Goal: Task Accomplishment & Management: Complete application form

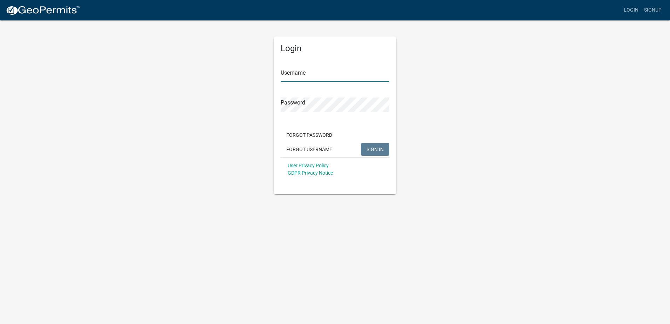
type input "KSweeting2025"
click at [453, 173] on div "Login Username KSweeting2025 Password Forgot Password Forgot Username SIGN IN U…" at bounding box center [335, 107] width 400 height 175
click at [372, 147] on span "SIGN IN" at bounding box center [375, 149] width 17 height 6
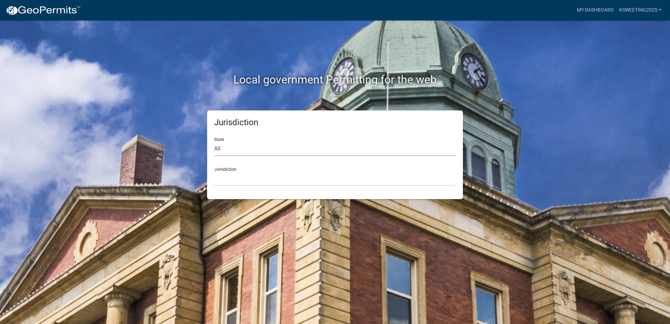
click at [226, 150] on select "All [US_STATE] [US_STATE] [US_STATE] [US_STATE] [US_STATE] [US_STATE] [US_STATE…" at bounding box center [335, 149] width 242 height 14
select select "[US_STATE]"
click at [214, 142] on select "All [US_STATE] [US_STATE] [US_STATE] [US_STATE] [US_STATE] [US_STATE] [US_STATE…" at bounding box center [335, 149] width 242 height 14
click at [226, 172] on select "[GEOGRAPHIC_DATA], [US_STATE] [GEOGRAPHIC_DATA], [US_STATE] [GEOGRAPHIC_DATA], …" at bounding box center [335, 178] width 242 height 14
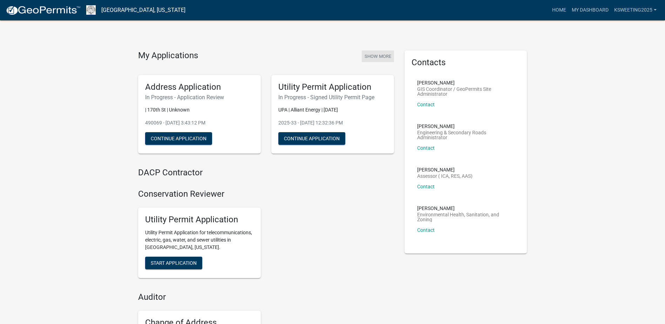
click at [372, 55] on button "Show More" at bounding box center [378, 56] width 32 height 12
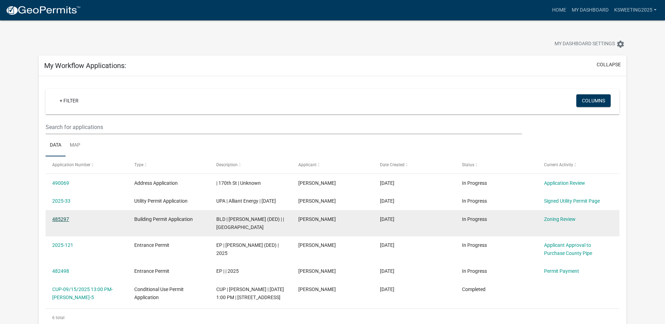
click at [59, 222] on link "485297" at bounding box center [60, 219] width 17 height 6
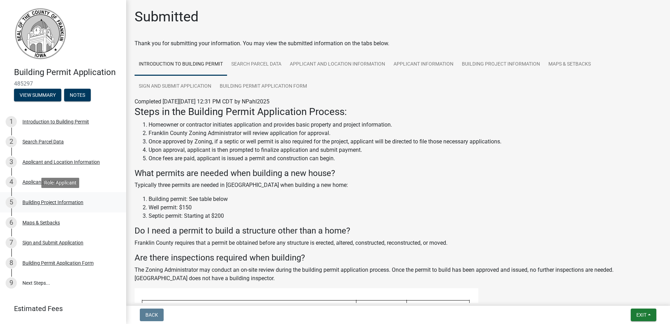
click at [51, 200] on div "Building Project Information" at bounding box center [52, 202] width 61 height 5
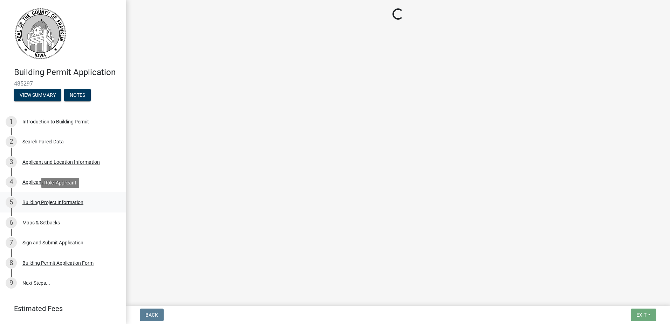
select select "1690af05-58f5-4f02-a774-a9ef931f275e"
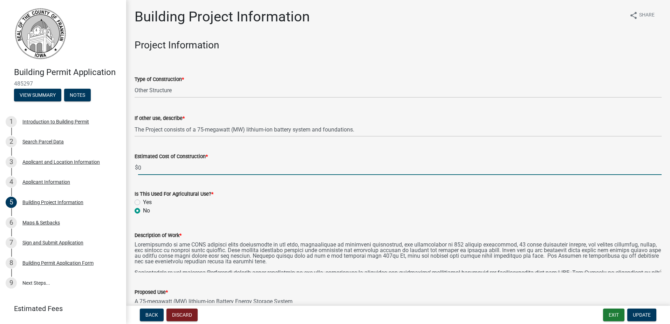
click at [158, 167] on input "0" at bounding box center [400, 168] width 524 height 14
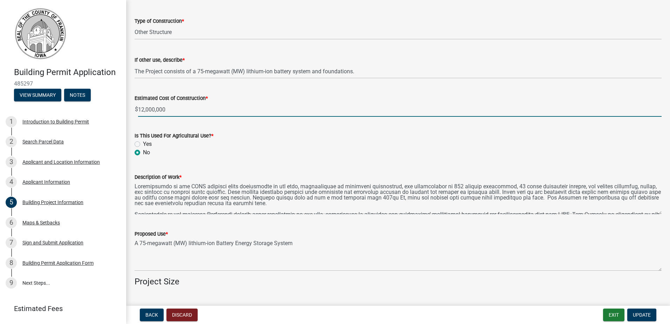
scroll to position [68, 0]
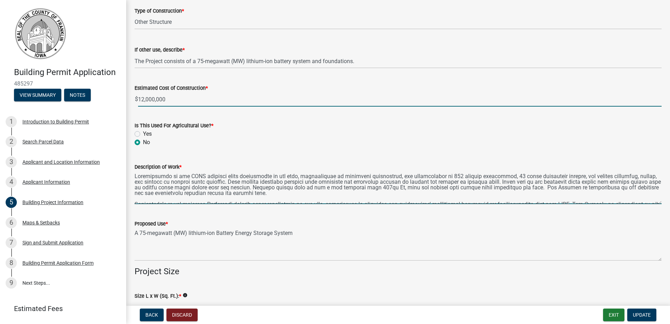
type input "12000000"
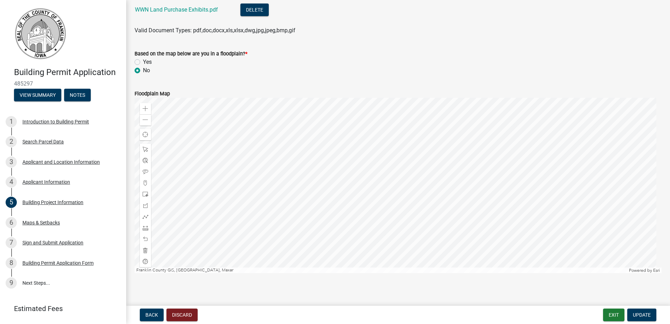
scroll to position [878, 0]
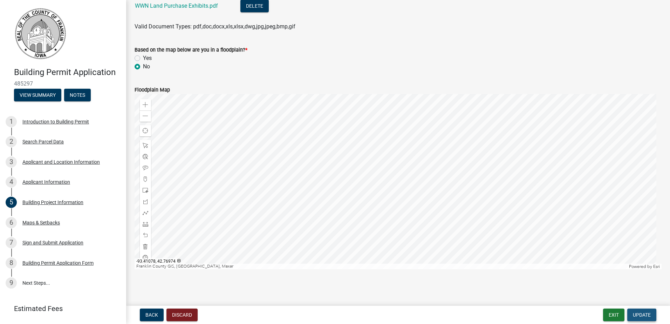
click at [640, 312] on span "Update" at bounding box center [642, 315] width 18 height 6
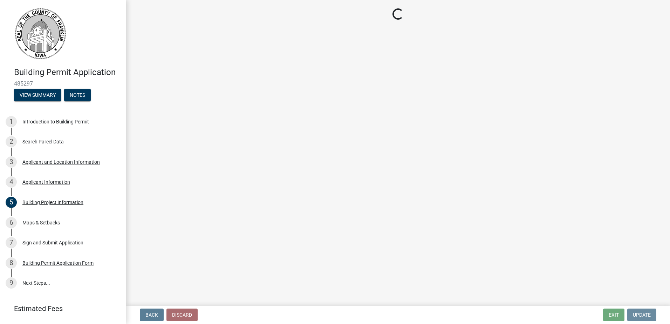
scroll to position [0, 0]
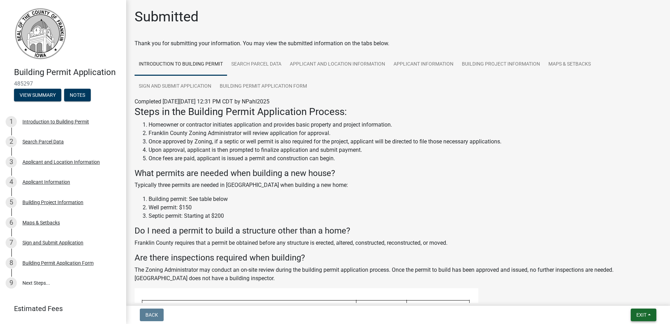
click at [650, 314] on button "Exit" at bounding box center [644, 314] width 26 height 13
click at [622, 281] on button "Save" at bounding box center [628, 279] width 56 height 17
click at [651, 315] on button "Exit" at bounding box center [644, 314] width 26 height 13
click at [625, 298] on button "Save & Exit" at bounding box center [628, 296] width 56 height 17
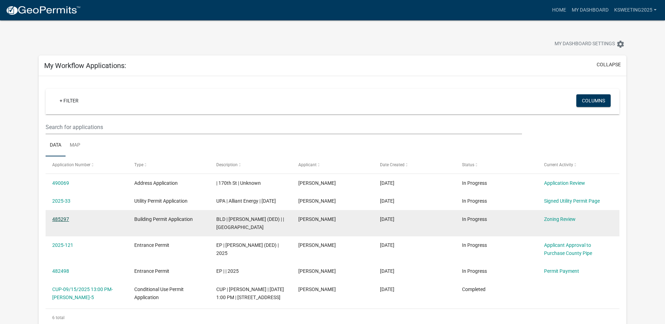
click at [58, 222] on link "485297" at bounding box center [60, 219] width 17 height 6
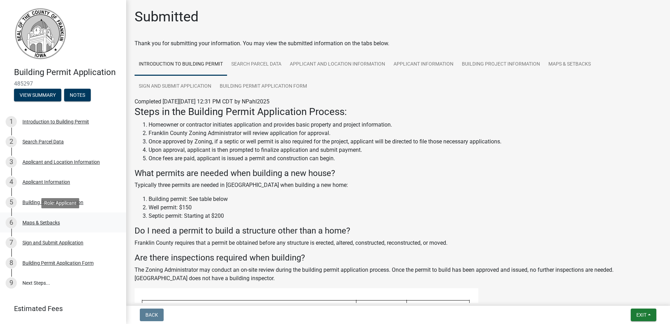
click at [47, 220] on div "Maps & Setbacks" at bounding box center [41, 222] width 38 height 5
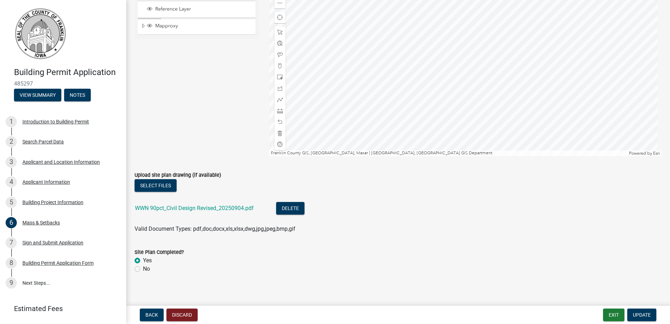
scroll to position [675, 0]
click at [43, 241] on div "Sign and Submit Application" at bounding box center [52, 242] width 61 height 5
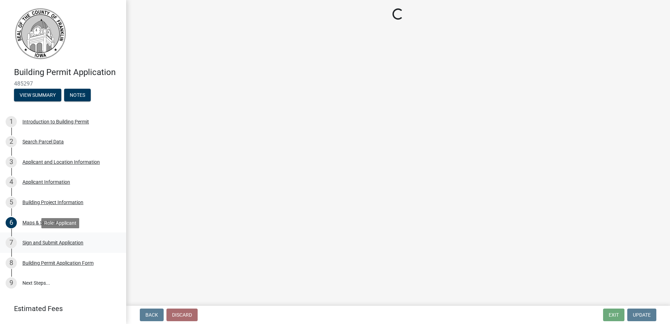
scroll to position [0, 0]
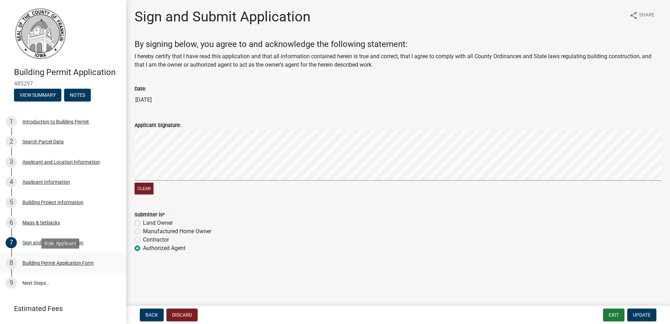
click at [37, 260] on div "Building Permit Application Form" at bounding box center [57, 262] width 71 height 5
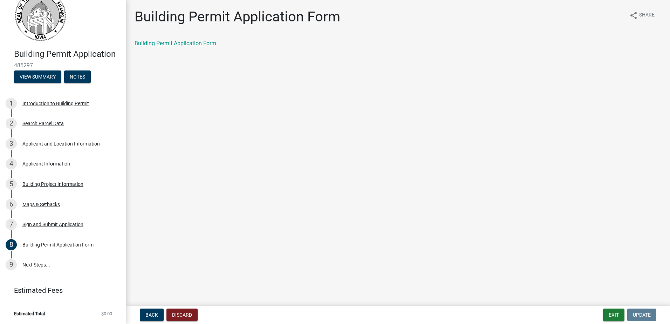
scroll to position [19, 0]
click at [188, 43] on link "Building Permit Application Form" at bounding box center [176, 43] width 82 height 7
click at [32, 102] on div "Introduction to Building Permit" at bounding box center [55, 103] width 67 height 5
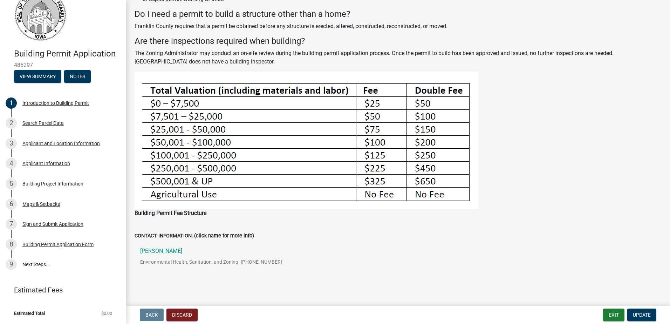
scroll to position [158, 0]
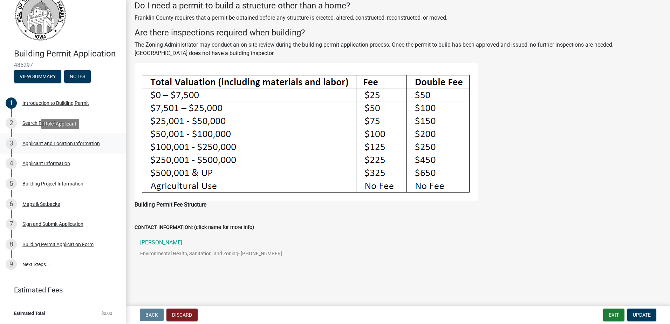
click at [37, 142] on div "Applicant and Location Information" at bounding box center [60, 143] width 77 height 5
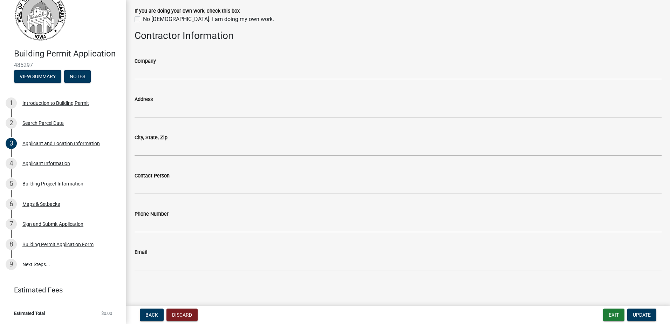
scroll to position [561, 0]
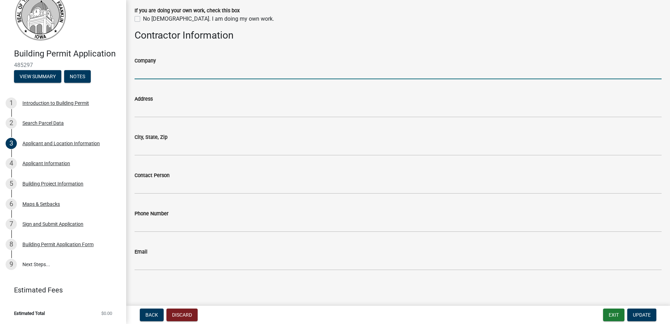
drag, startPoint x: 165, startPoint y: 72, endPoint x: 171, endPoint y: 72, distance: 6.0
click at [165, 72] on input "Company" at bounding box center [398, 72] width 527 height 14
type input "[PERSON_NAME] & Sons, Inc."
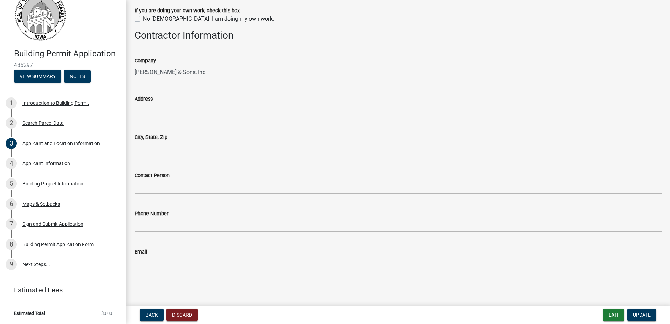
click at [208, 111] on input "Address" at bounding box center [398, 110] width 527 height 14
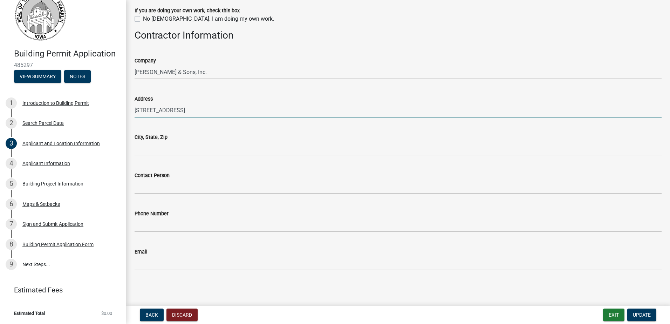
type input "[STREET_ADDRESS]"
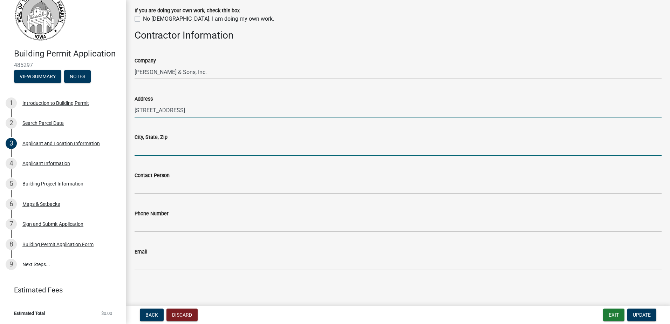
click at [188, 148] on input "City, State, Zip" at bounding box center [398, 148] width 527 height 14
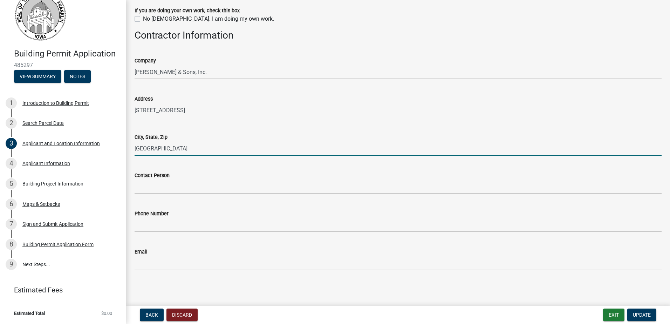
type input "[GEOGRAPHIC_DATA]"
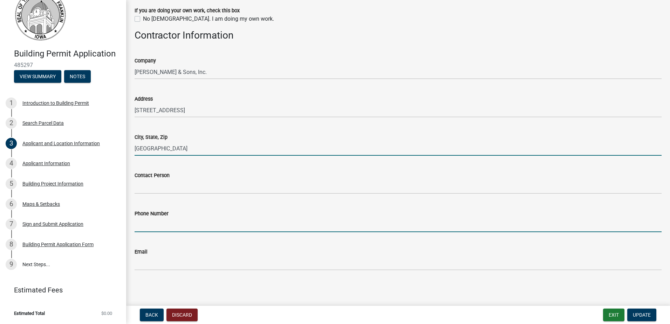
drag, startPoint x: 158, startPoint y: 223, endPoint x: 164, endPoint y: 222, distance: 5.7
click at [158, 223] on input "Phone Number" at bounding box center [398, 225] width 527 height 14
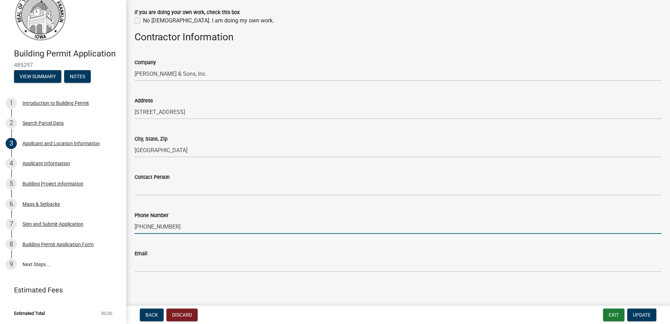
scroll to position [561, 0]
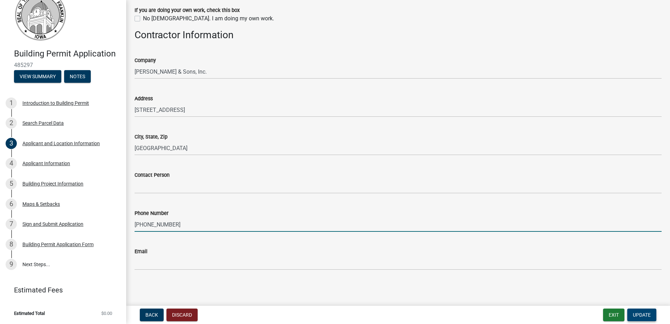
type input "[PHONE_NUMBER]"
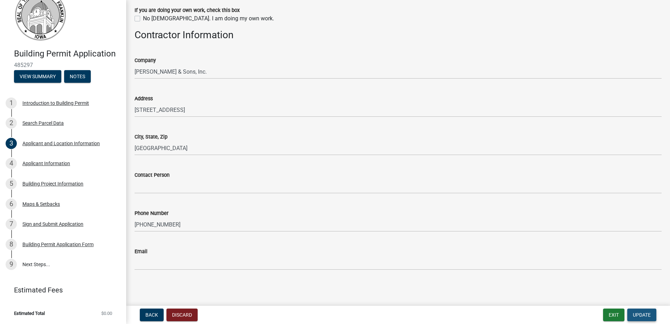
click at [641, 313] on span "Update" at bounding box center [642, 315] width 18 height 6
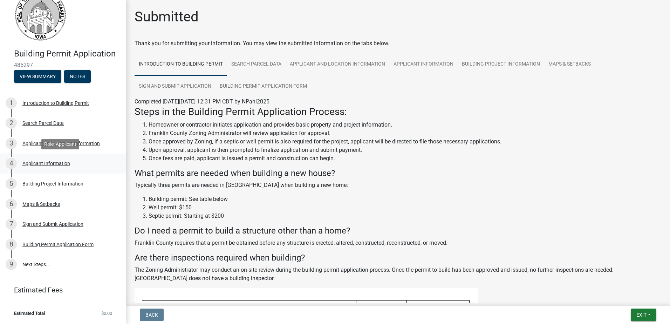
click at [41, 162] on div "Applicant Information" at bounding box center [46, 163] width 48 height 5
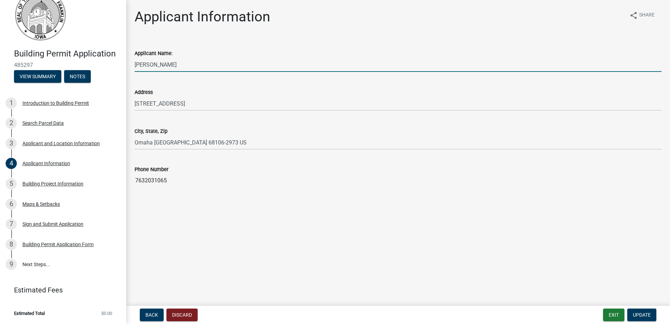
click at [165, 65] on input "[PERSON_NAME]" at bounding box center [398, 64] width 527 height 14
drag, startPoint x: 179, startPoint y: 66, endPoint x: 135, endPoint y: 61, distance: 43.8
click at [135, 61] on input "[PERSON_NAME]" at bounding box center [398, 64] width 527 height 14
type input "[PERSON_NAME]"
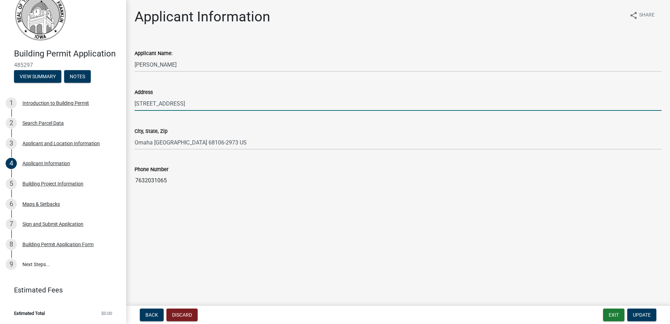
drag, startPoint x: 195, startPoint y: 102, endPoint x: 132, endPoint y: 107, distance: 62.9
click at [132, 107] on div "Address [STREET_ADDRESS]" at bounding box center [398, 94] width 538 height 33
click at [307, 101] on input "Alliant" at bounding box center [398, 103] width 527 height 14
click at [274, 104] on input "Alliant" at bounding box center [398, 103] width 527 height 14
drag, startPoint x: 253, startPoint y: 101, endPoint x: 186, endPoint y: 107, distance: 66.9
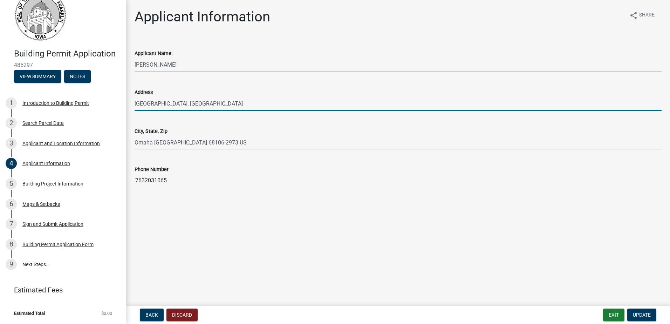
click at [186, 107] on input "[GEOGRAPHIC_DATA], [GEOGRAPHIC_DATA]" at bounding box center [398, 103] width 527 height 14
type input "Alliant Energy Tower"
click at [228, 231] on main "Applicant Information share Share Applicant Name: [PERSON_NAME] Address [GEOGRA…" at bounding box center [398, 151] width 544 height 303
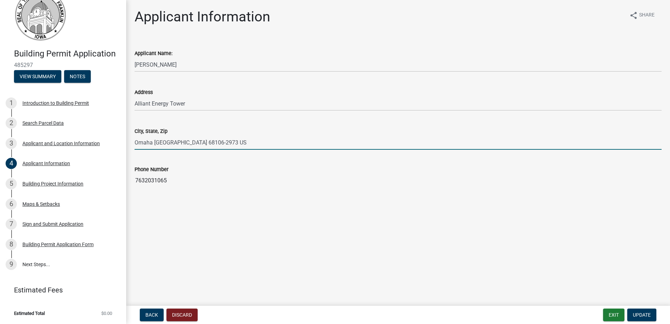
click at [155, 141] on input "Omaha [GEOGRAPHIC_DATA] 68106-2973 US" at bounding box center [398, 142] width 527 height 14
drag, startPoint x: 135, startPoint y: 142, endPoint x: 200, endPoint y: 143, distance: 64.5
click at [200, 143] on input "Omaha [GEOGRAPHIC_DATA] 68106-2973 US" at bounding box center [398, 142] width 527 height 14
paste input "[GEOGRAPHIC_DATA]"
type input "[GEOGRAPHIC_DATA]"
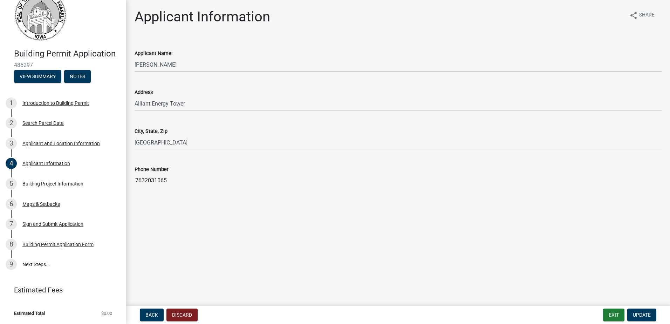
drag, startPoint x: 168, startPoint y: 181, endPoint x: 137, endPoint y: 179, distance: 31.3
click at [137, 179] on input "7632031065" at bounding box center [398, 181] width 527 height 14
click at [159, 184] on input "7632031065" at bounding box center [398, 181] width 527 height 14
drag, startPoint x: 175, startPoint y: 178, endPoint x: 135, endPoint y: 176, distance: 39.3
click at [135, 176] on input "7632031065" at bounding box center [398, 181] width 527 height 14
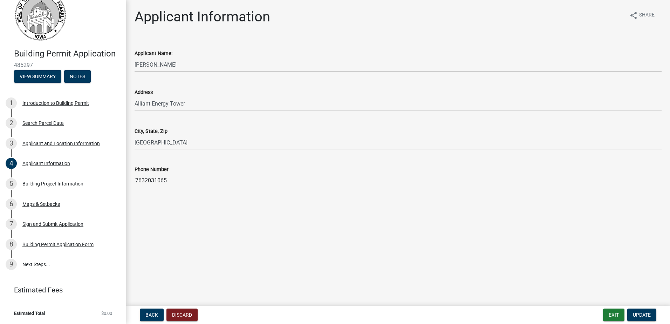
drag, startPoint x: 135, startPoint y: 176, endPoint x: 169, endPoint y: 196, distance: 39.6
click at [178, 217] on main "Applicant Information share Share Applicant Name: [PERSON_NAME] Address [GEOGRA…" at bounding box center [398, 151] width 544 height 303
click at [162, 177] on input "7632031065" at bounding box center [398, 181] width 527 height 14
click at [159, 176] on input "7632031065" at bounding box center [398, 181] width 527 height 14
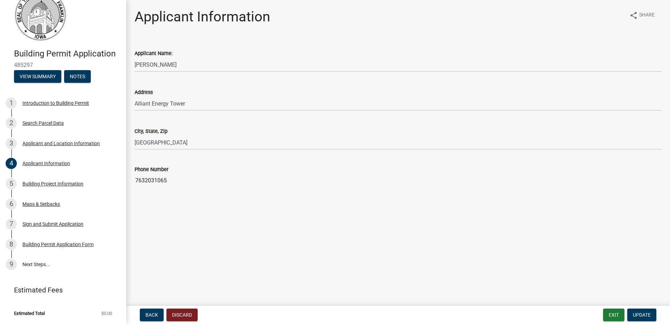
drag, startPoint x: 159, startPoint y: 176, endPoint x: 192, endPoint y: 176, distance: 33.6
click at [192, 176] on input "7632031065" at bounding box center [398, 181] width 527 height 14
drag, startPoint x: 174, startPoint y: 181, endPoint x: 169, endPoint y: 181, distance: 5.3
click at [173, 181] on input "7632031065" at bounding box center [398, 181] width 527 height 14
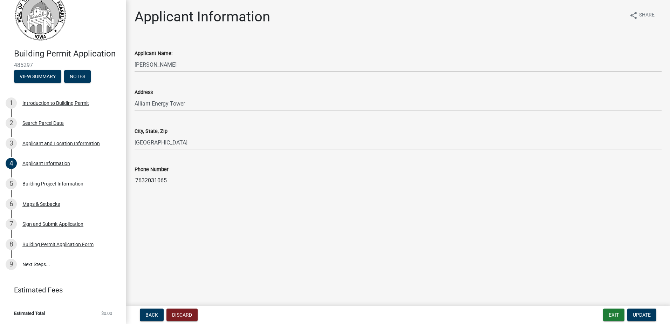
click at [166, 181] on input "7632031065" at bounding box center [398, 181] width 527 height 14
click at [167, 179] on input "7632031065" at bounding box center [398, 181] width 527 height 14
drag, startPoint x: 167, startPoint y: 179, endPoint x: 168, endPoint y: 198, distance: 18.6
click at [170, 204] on main "Applicant Information share Share Applicant Name: [PERSON_NAME] Address [GEOGRA…" at bounding box center [398, 151] width 544 height 303
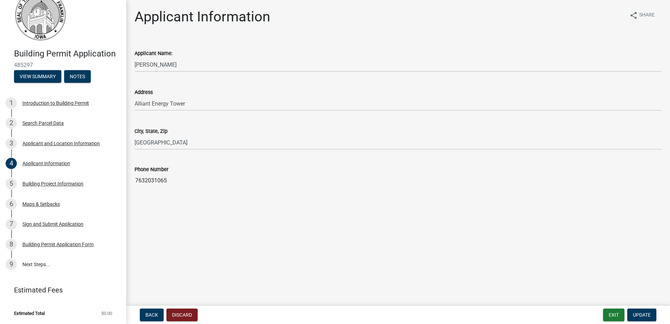
click at [162, 183] on input "7632031065" at bounding box center [398, 181] width 527 height 14
click at [157, 178] on input "7632031065" at bounding box center [398, 181] width 527 height 14
click at [135, 180] on input "7632031065" at bounding box center [398, 181] width 527 height 14
click at [158, 179] on input "7632031065" at bounding box center [398, 181] width 527 height 14
click at [169, 179] on input "7632031065" at bounding box center [398, 181] width 527 height 14
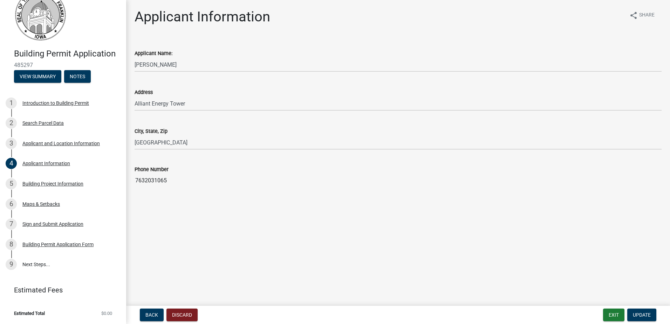
click at [164, 179] on input "7632031065" at bounding box center [398, 181] width 527 height 14
drag, startPoint x: 164, startPoint y: 179, endPoint x: 165, endPoint y: 205, distance: 26.3
click at [165, 205] on main "Applicant Information share Share Applicant Name: [PERSON_NAME] Address [GEOGRA…" at bounding box center [398, 151] width 544 height 303
click at [156, 180] on input "7632031065" at bounding box center [398, 181] width 527 height 14
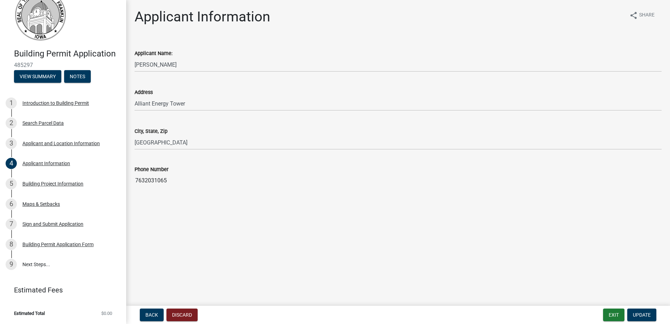
drag, startPoint x: 171, startPoint y: 180, endPoint x: 136, endPoint y: 180, distance: 35.4
click at [136, 180] on input "7632031065" at bounding box center [398, 181] width 527 height 14
drag, startPoint x: 136, startPoint y: 180, endPoint x: 179, endPoint y: 164, distance: 45.8
click at [179, 164] on div "Phone Number [PHONE_NUMBER]" at bounding box center [398, 171] width 527 height 32
click at [174, 180] on input "7632031065" at bounding box center [398, 181] width 527 height 14
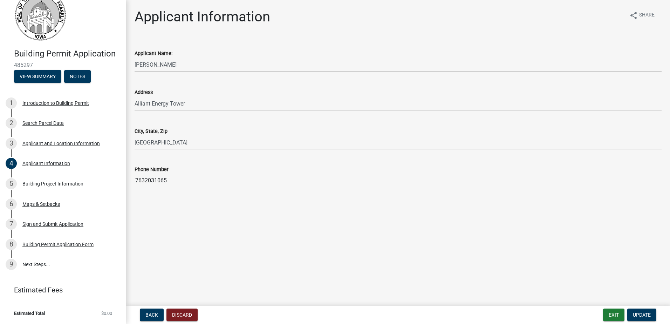
click at [169, 181] on input "7632031065" at bounding box center [398, 181] width 527 height 14
click at [165, 179] on input "7632031065" at bounding box center [398, 181] width 527 height 14
click at [163, 180] on input "7632031065" at bounding box center [398, 181] width 527 height 14
drag, startPoint x: 149, startPoint y: 181, endPoint x: 134, endPoint y: 180, distance: 15.1
click at [148, 181] on input "7632031065" at bounding box center [398, 181] width 527 height 14
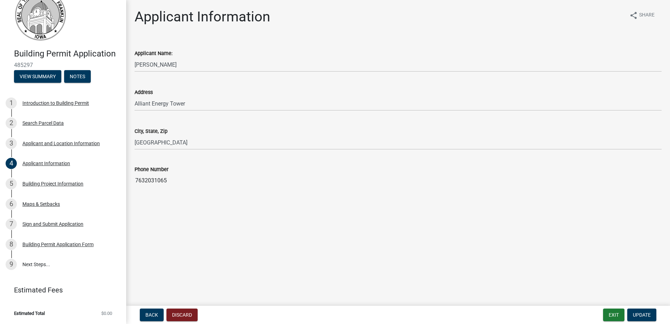
click at [136, 181] on input "7632031065" at bounding box center [398, 181] width 527 height 14
click at [160, 179] on input "7632031065" at bounding box center [398, 181] width 527 height 14
drag, startPoint x: 172, startPoint y: 180, endPoint x: 136, endPoint y: 181, distance: 35.4
click at [136, 181] on input "7632031065" at bounding box center [398, 181] width 527 height 14
drag, startPoint x: 136, startPoint y: 181, endPoint x: 151, endPoint y: 194, distance: 20.1
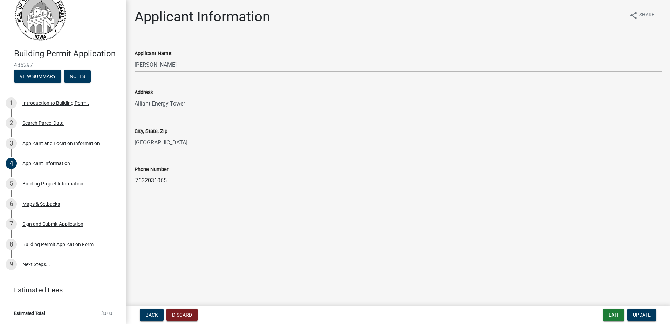
click at [151, 198] on div "Applicant Information share Share Applicant Name: [PERSON_NAME] Address [GEOGRA…" at bounding box center [398, 104] width 538 height 192
click at [640, 314] on span "Update" at bounding box center [642, 315] width 18 height 6
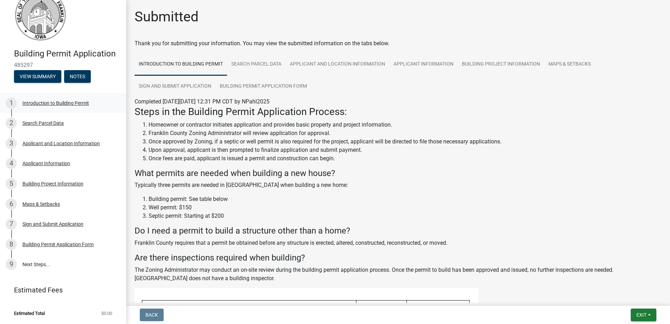
click at [48, 102] on div "Introduction to Building Permit" at bounding box center [55, 103] width 67 height 5
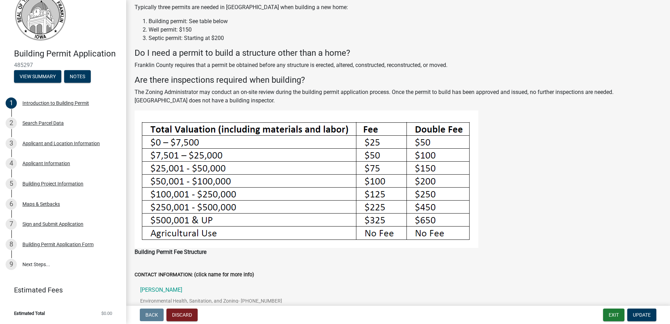
scroll to position [158, 0]
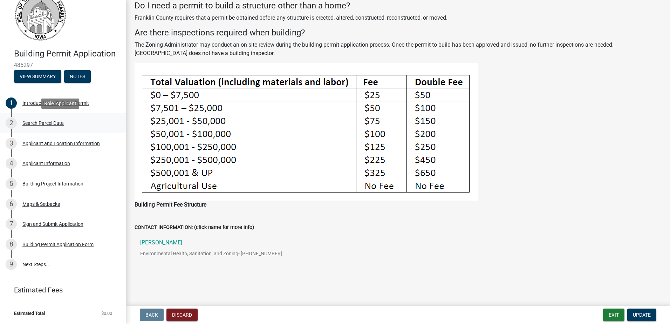
click at [34, 121] on div "Search Parcel Data" at bounding box center [42, 123] width 41 height 5
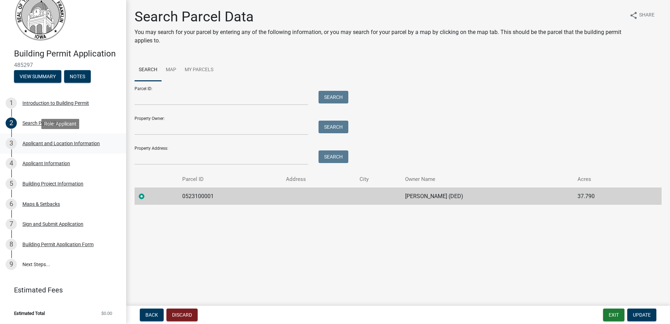
click at [39, 140] on div "3 Applicant and Location Information" at bounding box center [60, 143] width 109 height 11
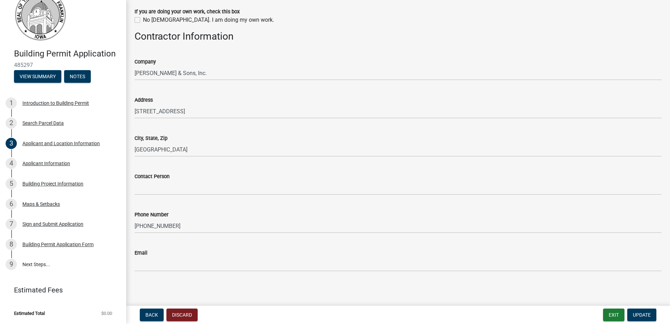
scroll to position [561, 0]
click at [39, 162] on div "Applicant Information" at bounding box center [46, 163] width 48 height 5
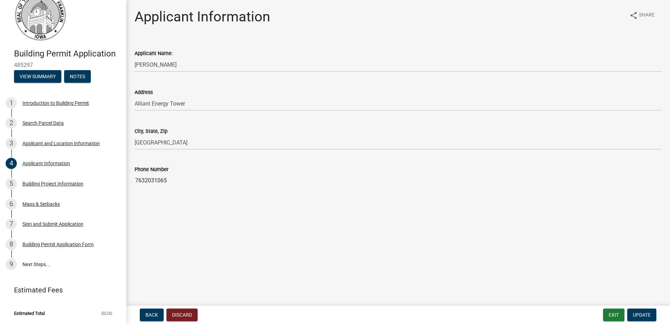
click at [159, 179] on input "7632031065" at bounding box center [398, 181] width 527 height 14
click at [168, 178] on input "7632031065" at bounding box center [398, 181] width 527 height 14
click at [174, 179] on input "7632031065" at bounding box center [398, 181] width 527 height 14
drag, startPoint x: 174, startPoint y: 179, endPoint x: 158, endPoint y: 190, distance: 19.2
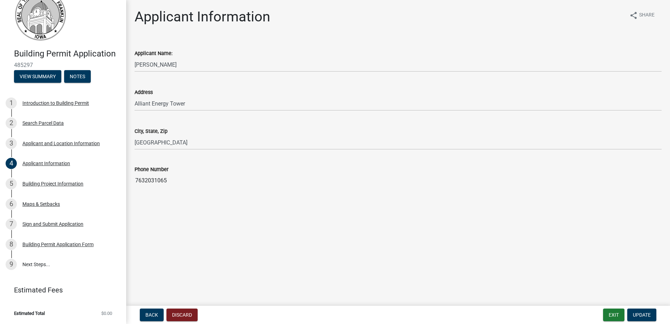
click at [159, 193] on wm-data-entity-input "Phone Number [PHONE_NUMBER]" at bounding box center [398, 174] width 527 height 39
click at [153, 179] on input "7632031065" at bounding box center [398, 181] width 527 height 14
drag, startPoint x: 153, startPoint y: 179, endPoint x: 142, endPoint y: 202, distance: 25.2
click at [142, 202] on main "Applicant Information share Share Applicant Name: [PERSON_NAME] Address [GEOGRA…" at bounding box center [398, 151] width 544 height 303
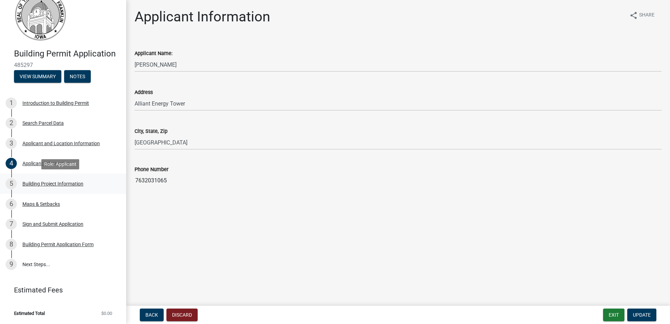
click at [41, 184] on div "Building Project Information" at bounding box center [52, 183] width 61 height 5
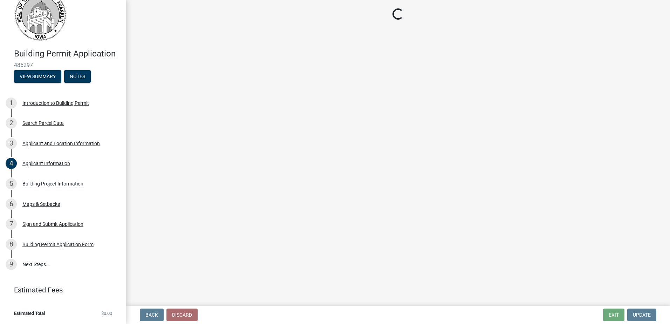
select select "1690af05-58f5-4f02-a774-a9ef931f275e"
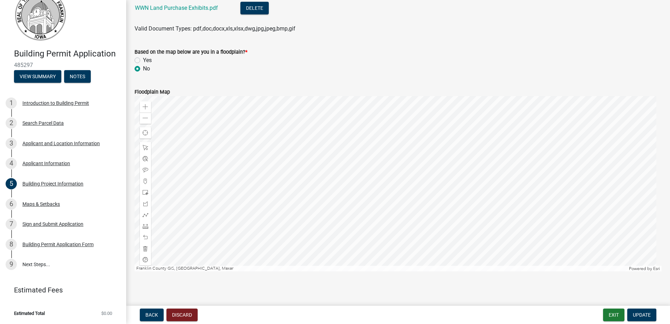
scroll to position [878, 0]
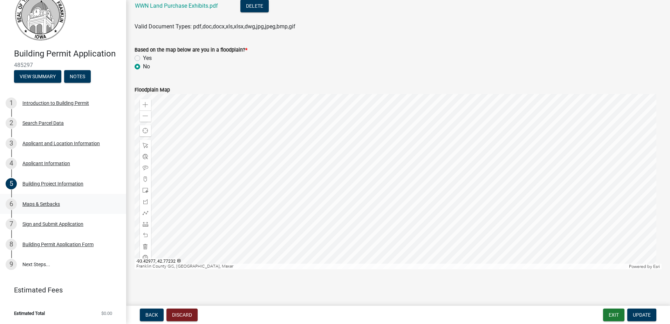
click at [31, 204] on div "Maps & Setbacks" at bounding box center [41, 204] width 38 height 5
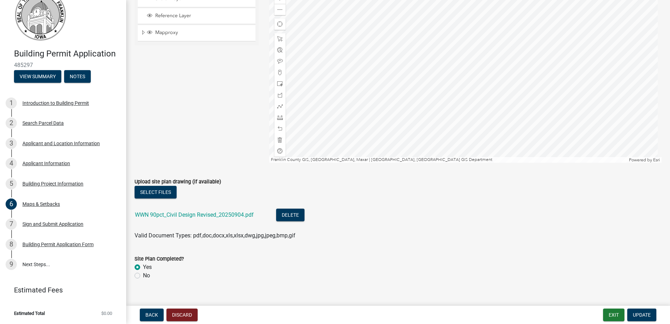
scroll to position [675, 0]
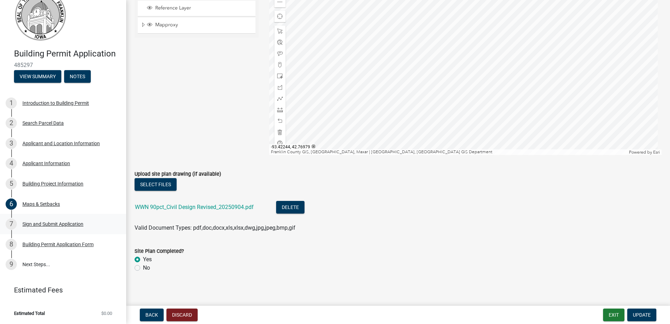
click at [35, 222] on div "Sign and Submit Application" at bounding box center [52, 224] width 61 height 5
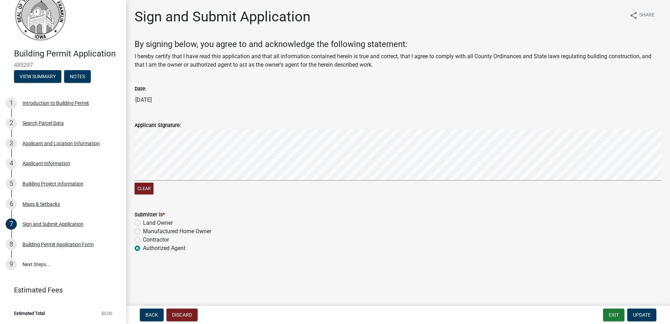
click at [165, 279] on main "Sign and Submit Application share Share By signing below, you agree to and ackn…" at bounding box center [398, 151] width 544 height 303
click at [143, 186] on button "Clear" at bounding box center [144, 189] width 19 height 12
click at [147, 103] on input "[DATE]" at bounding box center [398, 100] width 527 height 14
click at [150, 99] on input "[DATE]" at bounding box center [398, 100] width 527 height 14
click at [171, 101] on input "[DATE]" at bounding box center [398, 100] width 527 height 14
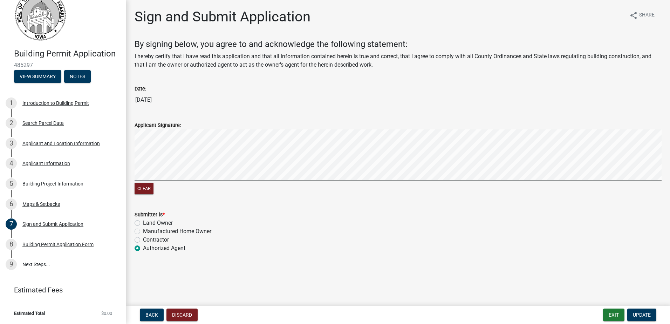
click at [169, 99] on input "[DATE]" at bounding box center [398, 100] width 527 height 14
drag, startPoint x: 169, startPoint y: 99, endPoint x: 156, endPoint y: 100, distance: 12.3
click at [157, 100] on input "[DATE]" at bounding box center [398, 100] width 527 height 14
click at [151, 99] on input "[DATE]" at bounding box center [398, 100] width 527 height 14
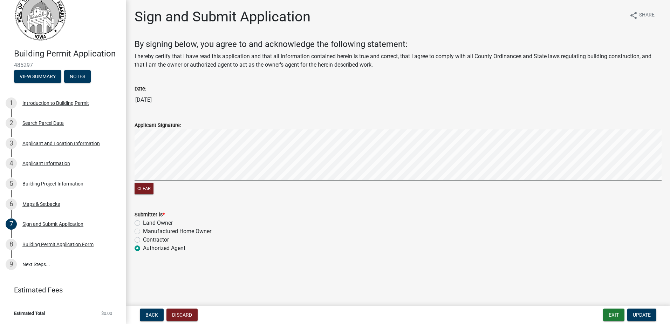
click at [149, 98] on input "[DATE]" at bounding box center [398, 100] width 527 height 14
click at [150, 97] on input "[DATE]" at bounding box center [398, 100] width 527 height 14
click at [149, 97] on input "[DATE]" at bounding box center [398, 100] width 527 height 14
click at [144, 97] on input "[DATE]" at bounding box center [398, 100] width 527 height 14
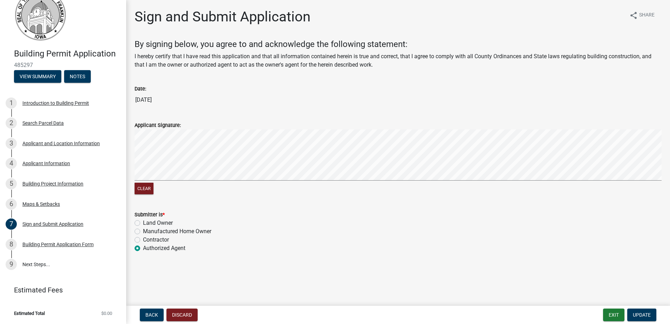
click at [148, 100] on input "[DATE]" at bounding box center [398, 100] width 527 height 14
click at [145, 102] on input "[DATE]" at bounding box center [398, 100] width 527 height 14
click at [150, 98] on input "[DATE]" at bounding box center [398, 100] width 527 height 14
click at [148, 97] on input "[DATE]" at bounding box center [398, 100] width 527 height 14
click at [145, 101] on input "[DATE]" at bounding box center [398, 100] width 527 height 14
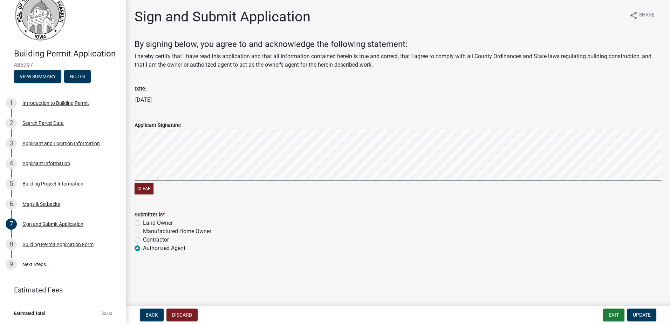
click at [149, 97] on input "[DATE]" at bounding box center [398, 100] width 527 height 14
click at [294, 269] on main "Sign and Submit Application share Share By signing below, you agree to and ackn…" at bounding box center [398, 151] width 544 height 303
click at [643, 315] on span "Update" at bounding box center [642, 315] width 18 height 6
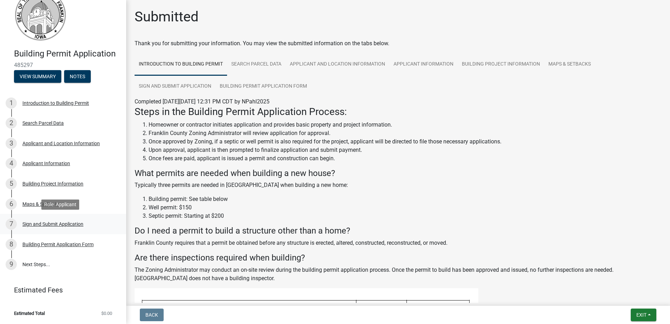
click at [41, 222] on div "Sign and Submit Application" at bounding box center [52, 224] width 61 height 5
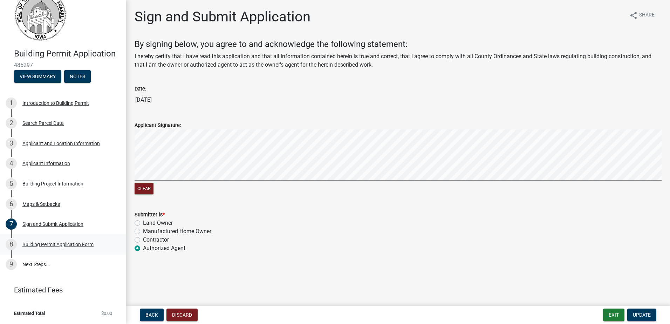
click at [54, 243] on div "Building Permit Application Form" at bounding box center [57, 244] width 71 height 5
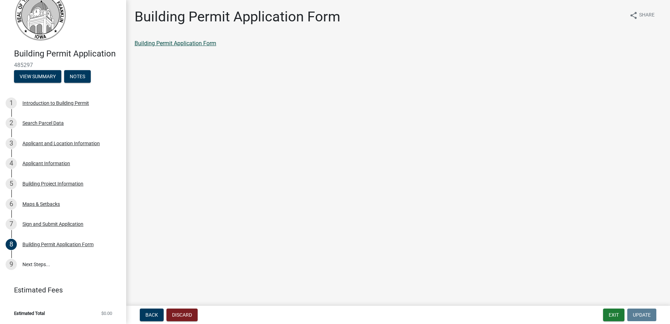
click at [158, 42] on link "Building Permit Application Form" at bounding box center [176, 43] width 82 height 7
click at [29, 262] on link "9 Next Steps..." at bounding box center [63, 264] width 126 height 20
click at [36, 263] on link "9 Next Steps..." at bounding box center [63, 264] width 126 height 20
click at [291, 231] on main "Building Permit Application Form share Share Building Permit Application Form" at bounding box center [398, 151] width 544 height 303
click at [612, 315] on button "Exit" at bounding box center [613, 314] width 21 height 13
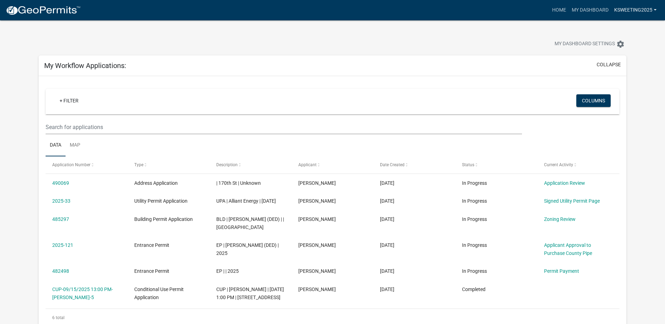
click at [654, 9] on link "KSweeting2025" at bounding box center [635, 10] width 48 height 13
click at [618, 53] on link "Logout" at bounding box center [631, 51] width 56 height 17
